Goal: Task Accomplishment & Management: Complete application form

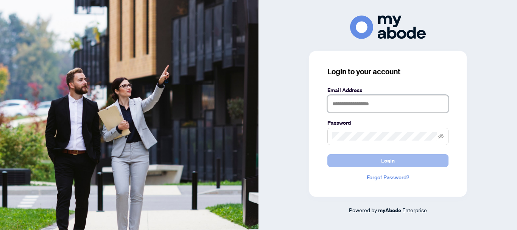
type input "**********"
click at [384, 161] on span "Login" at bounding box center [388, 160] width 14 height 12
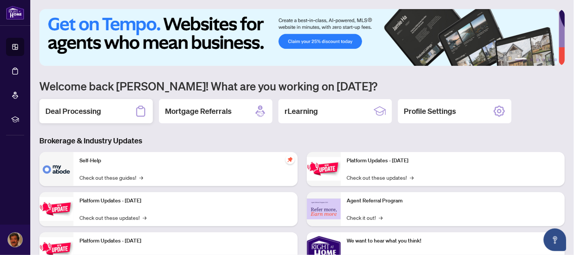
click at [67, 110] on h2 "Deal Processing" at bounding box center [73, 111] width 56 height 11
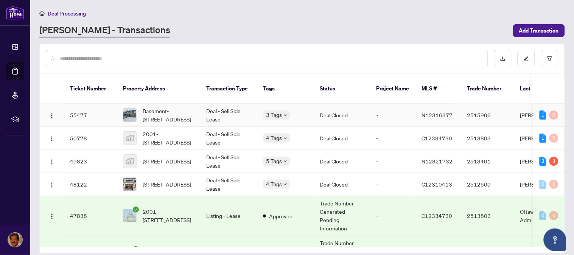
click at [426, 112] on span "N12316377" at bounding box center [437, 115] width 31 height 7
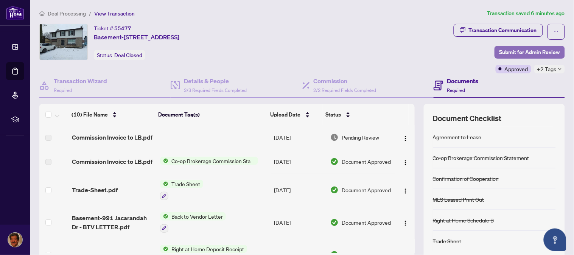
click at [527, 51] on span "Submit for Admin Review" at bounding box center [529, 52] width 61 height 12
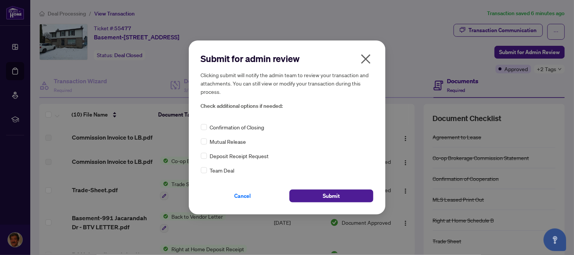
click at [367, 58] on icon "close" at bounding box center [365, 58] width 9 height 9
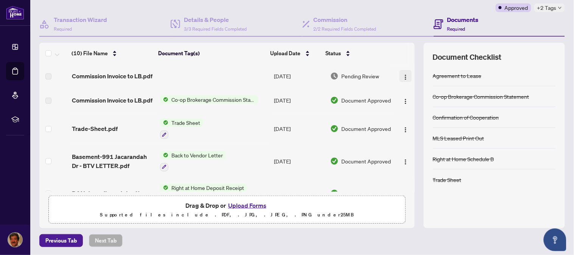
click at [400, 78] on button "button" at bounding box center [406, 76] width 12 height 12
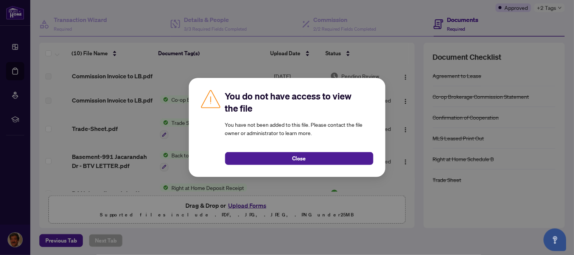
click at [396, 14] on div "You do not have access to view the file You have not been added to this file. P…" at bounding box center [287, 127] width 574 height 255
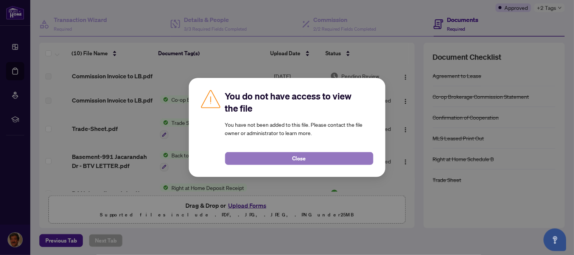
click at [300, 161] on span "Close" at bounding box center [299, 158] width 14 height 12
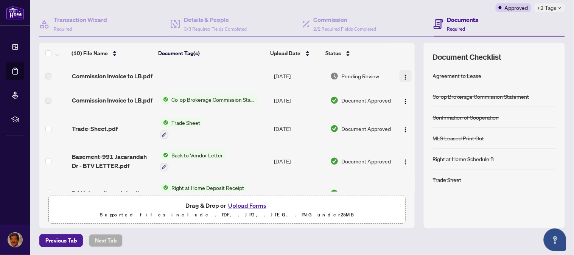
click at [403, 79] on img "button" at bounding box center [406, 77] width 6 height 6
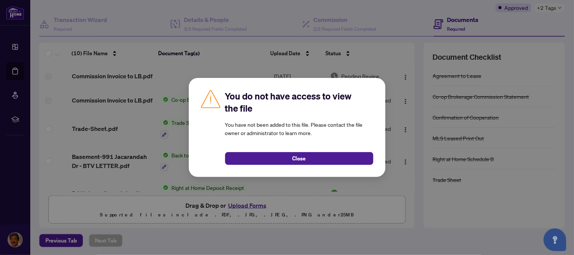
click at [398, 13] on div "You do not have access to view the file You have not been added to this file. P…" at bounding box center [287, 127] width 574 height 255
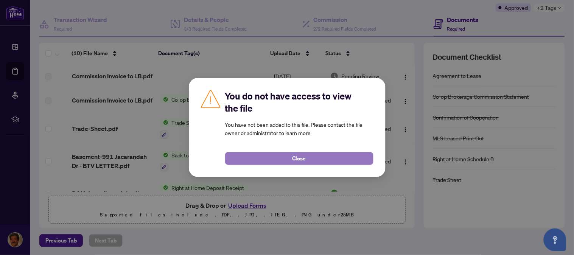
click at [304, 161] on span "Close" at bounding box center [299, 158] width 14 height 12
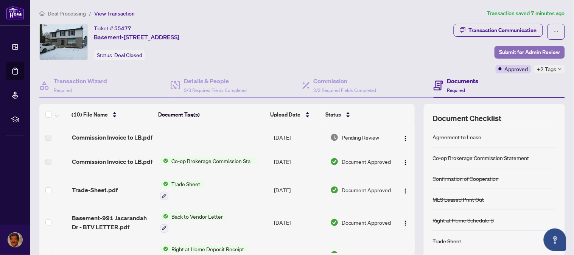
click at [521, 51] on span "Submit for Admin Review" at bounding box center [529, 52] width 61 height 12
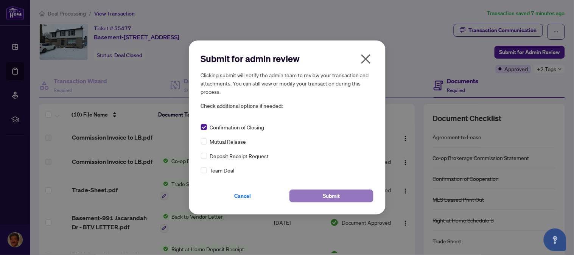
click at [334, 194] on span "Submit" at bounding box center [331, 196] width 17 height 12
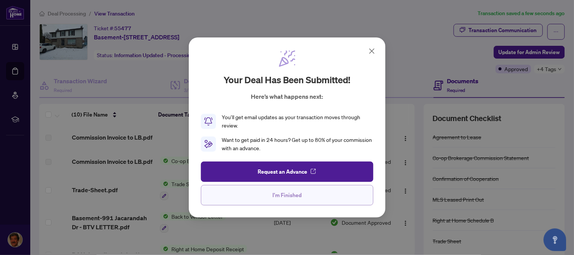
click at [292, 195] on span "I'm Finished" at bounding box center [286, 195] width 29 height 12
